Goal: Task Accomplishment & Management: Manage account settings

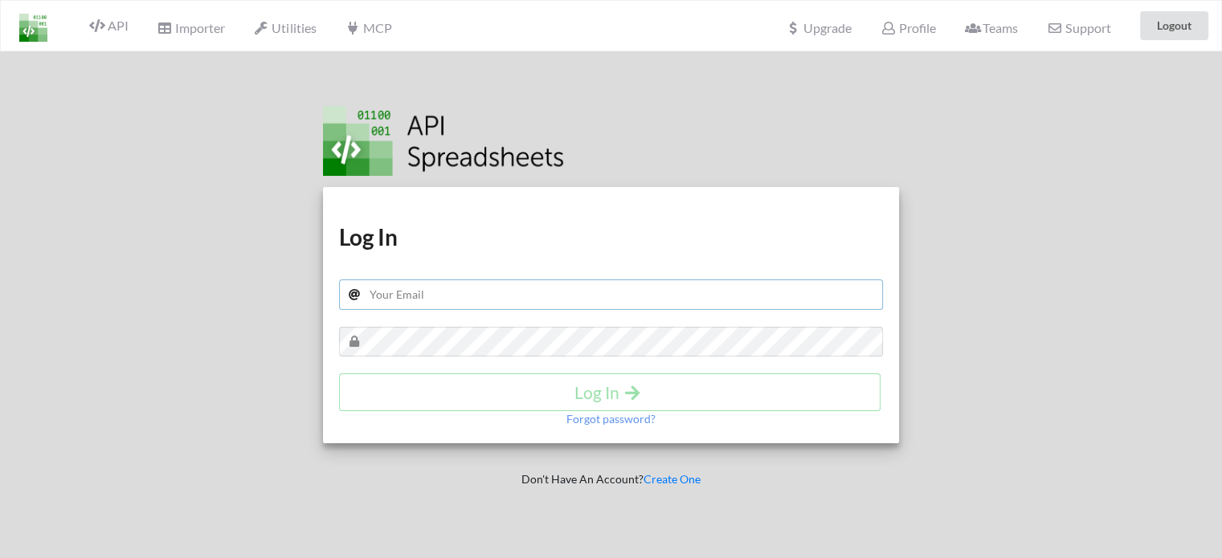
click at [488, 295] on input "text" at bounding box center [611, 295] width 545 height 31
type input "[EMAIL_ADDRESS][DOMAIN_NAME]"
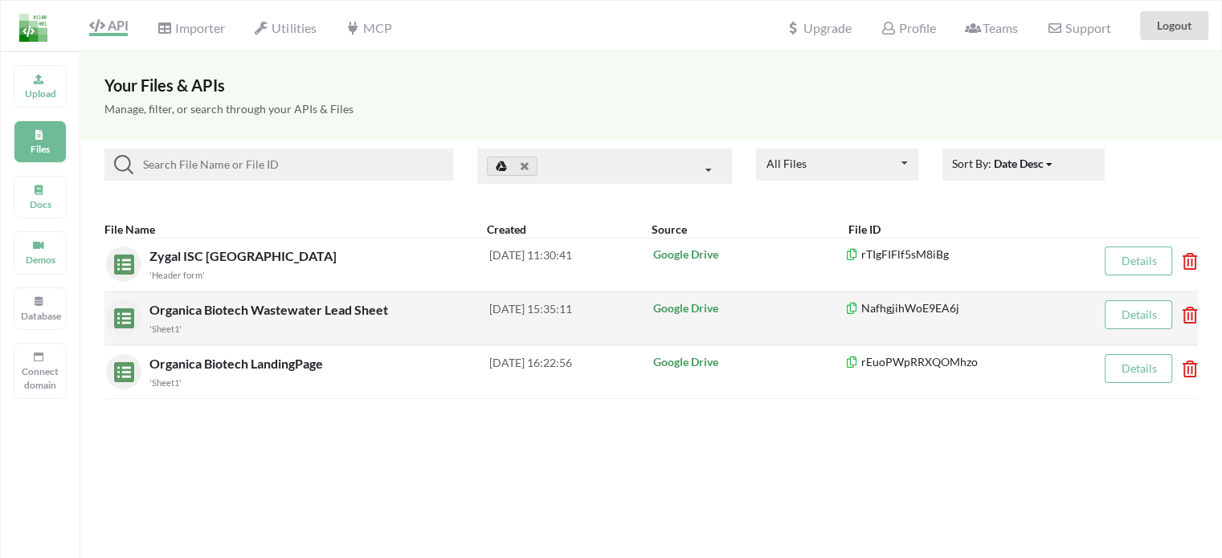
click at [431, 334] on div "'Sheet1'" at bounding box center [319, 328] width 340 height 17
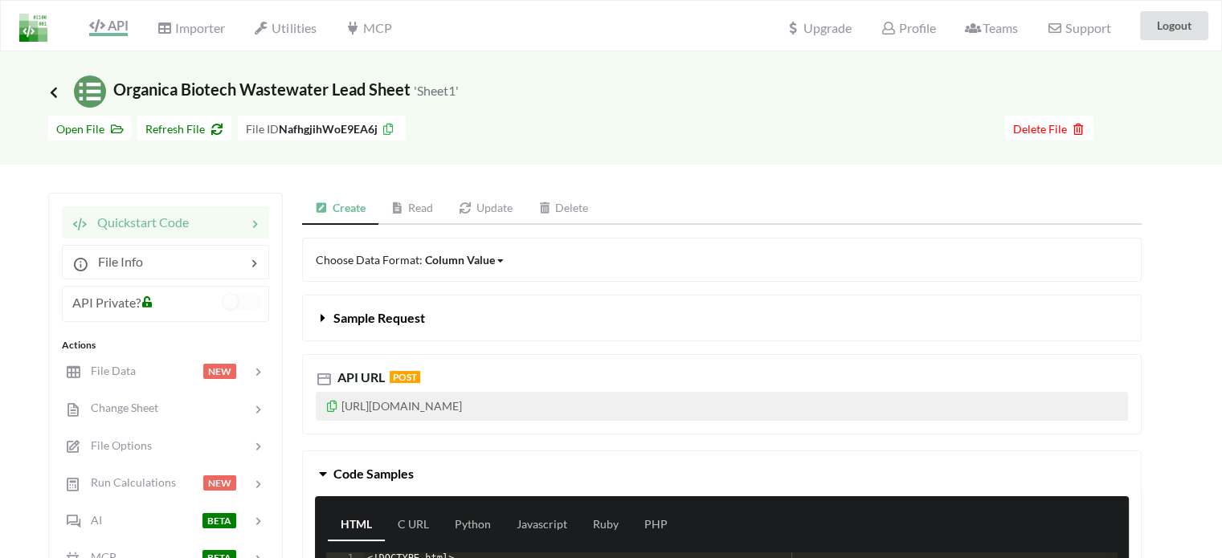
click at [58, 86] on icon at bounding box center [54, 91] width 14 height 13
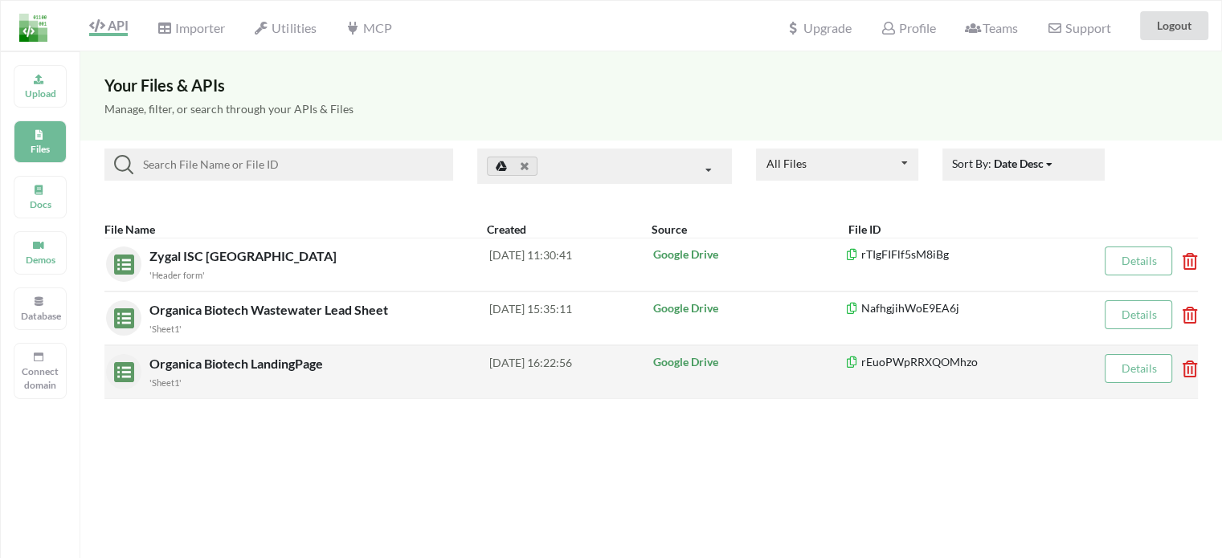
click at [254, 363] on span "Organica Biotech LandingPage" at bounding box center [237, 363] width 177 height 15
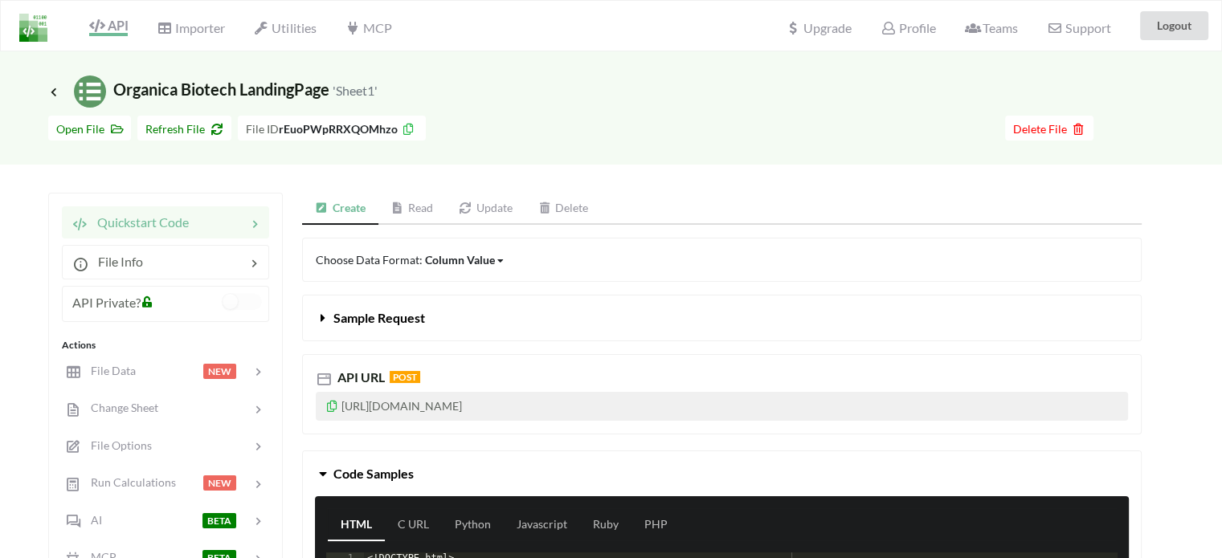
click at [61, 91] on span "Icon Link" at bounding box center [55, 92] width 14 height 12
click at [51, 90] on icon at bounding box center [54, 91] width 14 height 13
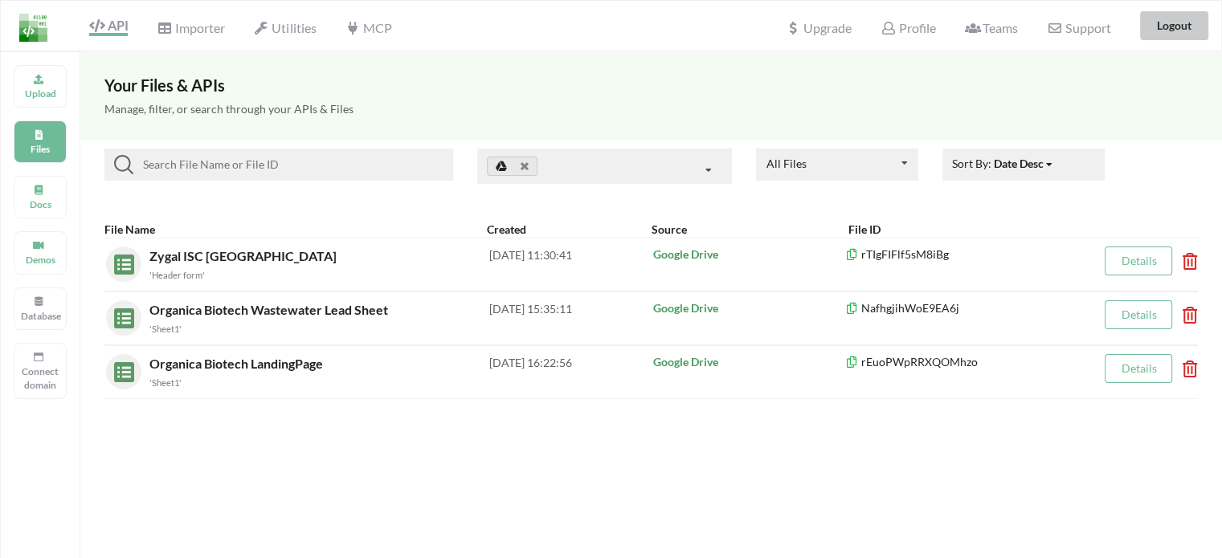
click at [1185, 29] on button "Logout" at bounding box center [1174, 25] width 68 height 29
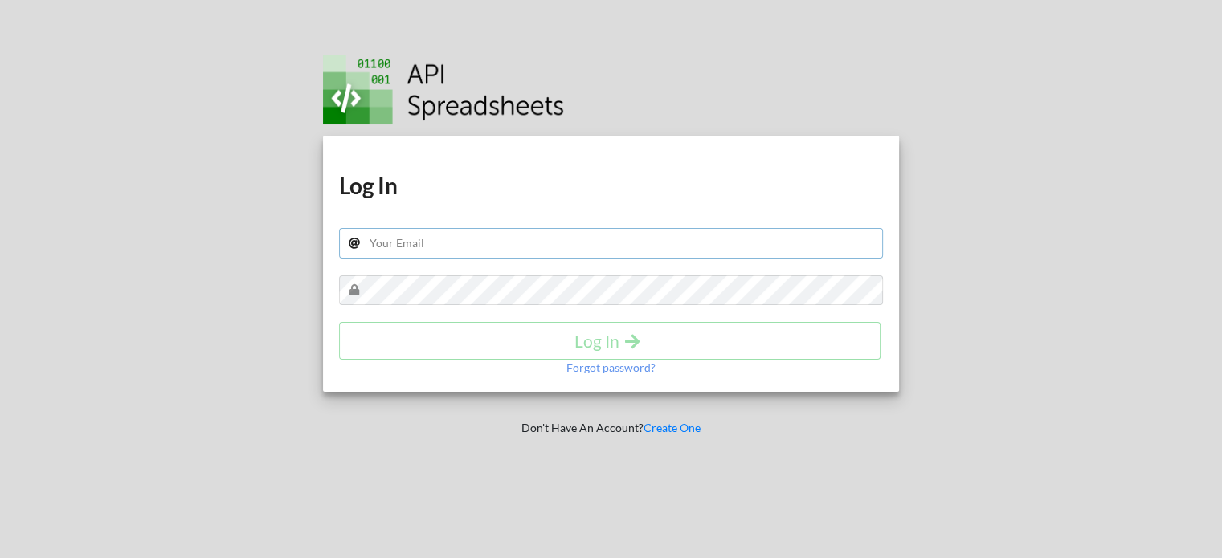
click at [428, 255] on input "text" at bounding box center [611, 243] width 545 height 31
type input "jatinthepoised@gmail.com"
click at [408, 239] on input "jatinthepoised@gmail.com" at bounding box center [611, 243] width 545 height 31
